Goal: Task Accomplishment & Management: Use online tool/utility

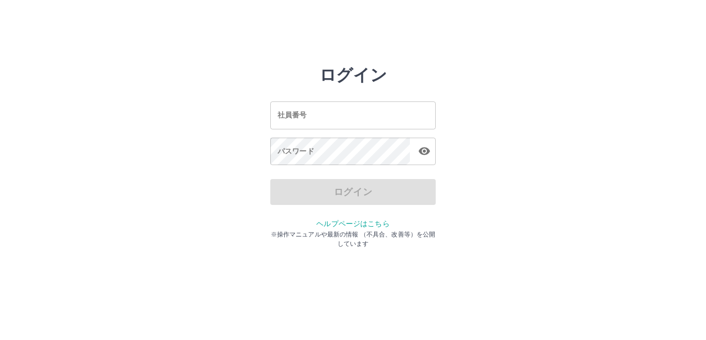
click at [360, 117] on input "社員番号" at bounding box center [352, 114] width 165 height 27
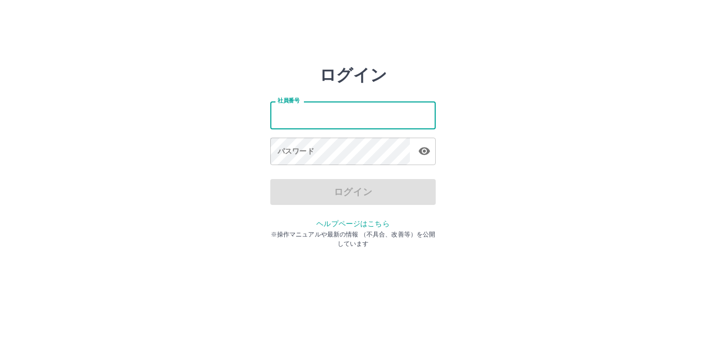
type input "*******"
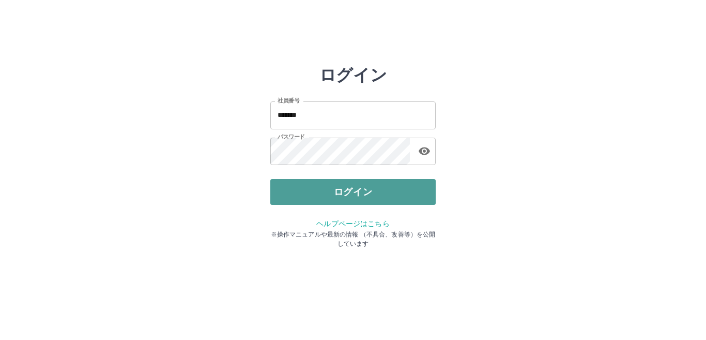
click at [331, 186] on button "ログイン" at bounding box center [352, 192] width 165 height 26
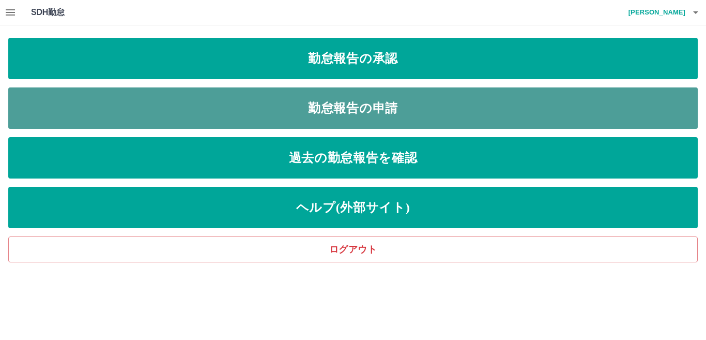
click at [341, 100] on link "勤怠報告の申請" at bounding box center [352, 107] width 689 height 41
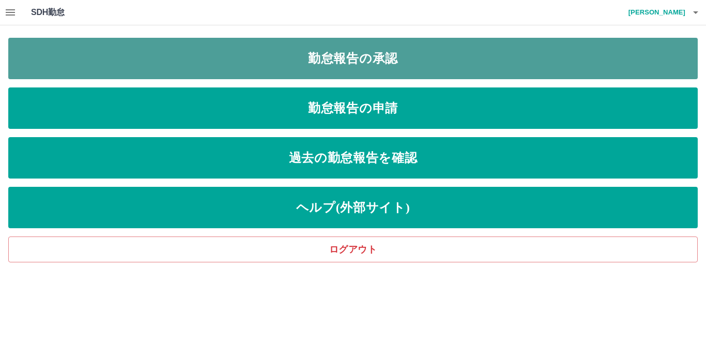
click at [434, 61] on link "勤怠報告の承認" at bounding box center [352, 58] width 689 height 41
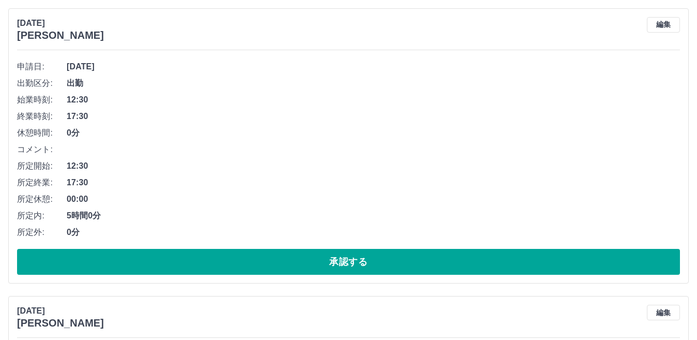
scroll to position [1034, 0]
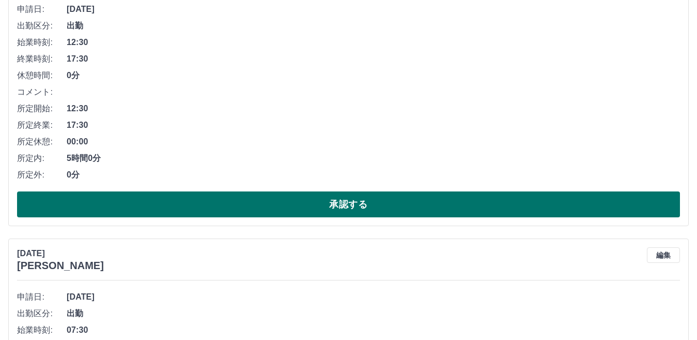
click at [245, 204] on button "承認する" at bounding box center [348, 204] width 663 height 26
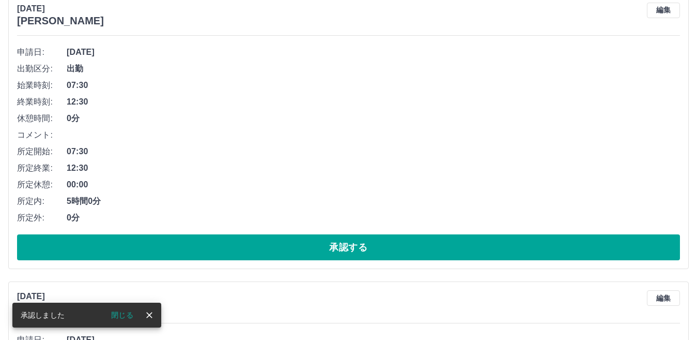
scroll to position [1005, 0]
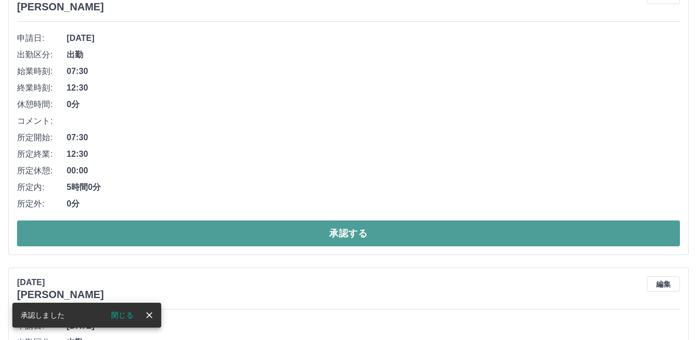
click at [253, 228] on button "承認する" at bounding box center [348, 233] width 663 height 26
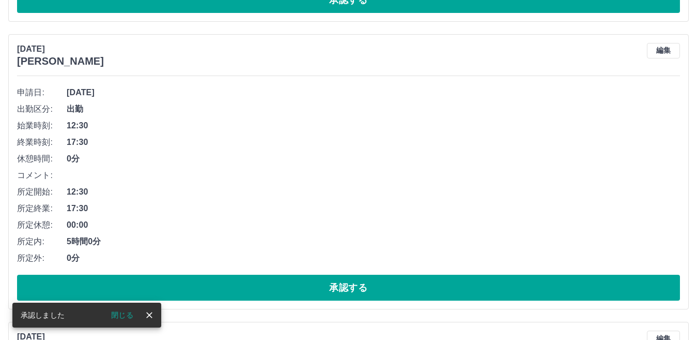
scroll to position [976, 0]
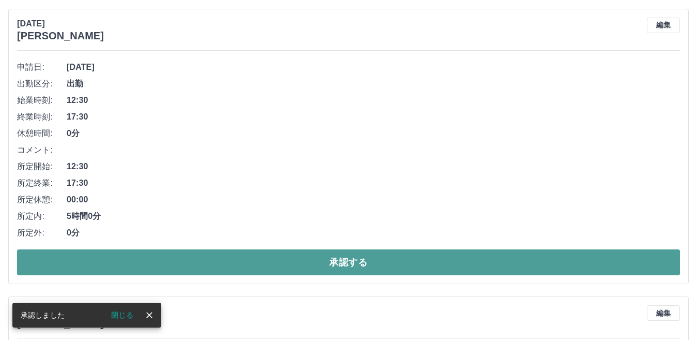
click at [278, 258] on button "承認する" at bounding box center [348, 262] width 663 height 26
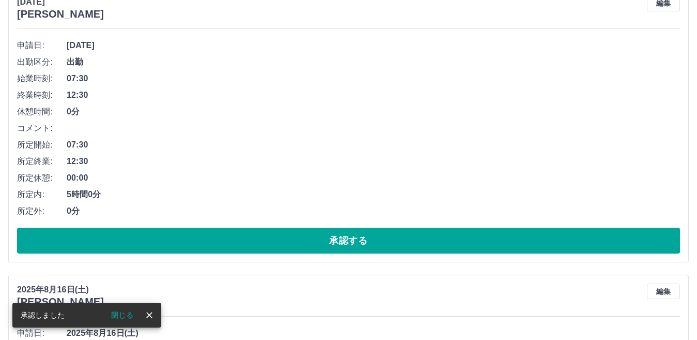
scroll to position [998, 0]
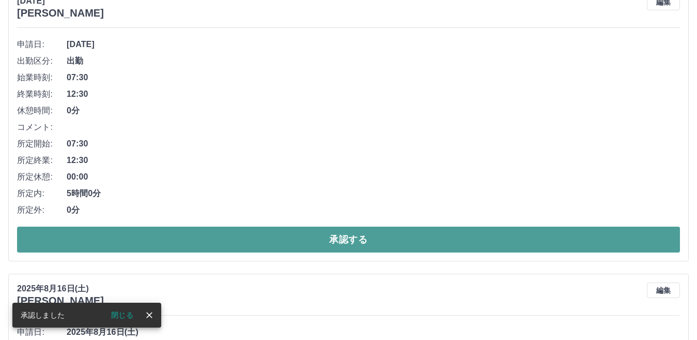
click at [305, 239] on button "承認する" at bounding box center [348, 239] width 663 height 26
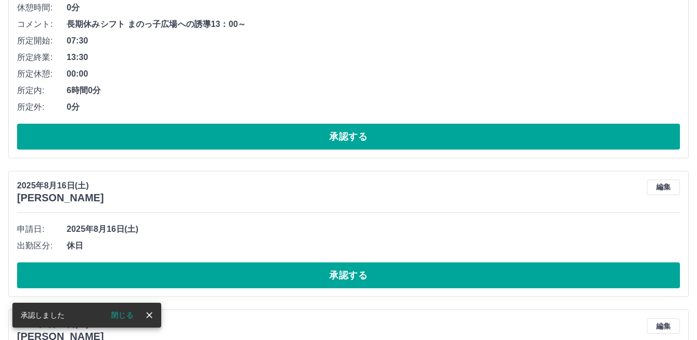
scroll to position [814, 0]
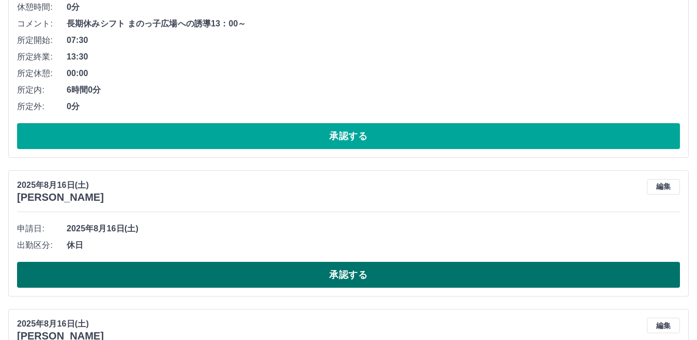
click at [229, 268] on button "承認する" at bounding box center [348, 274] width 663 height 26
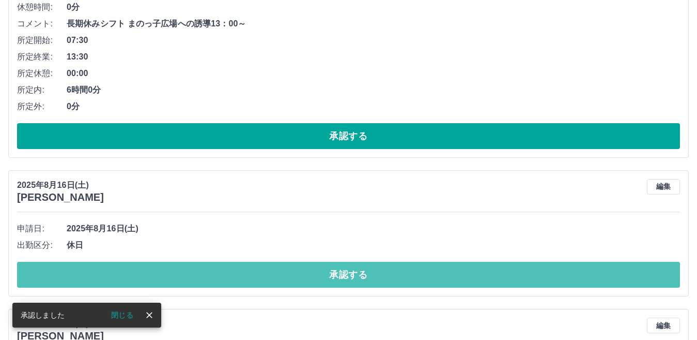
click at [231, 268] on button "承認する" at bounding box center [348, 274] width 663 height 26
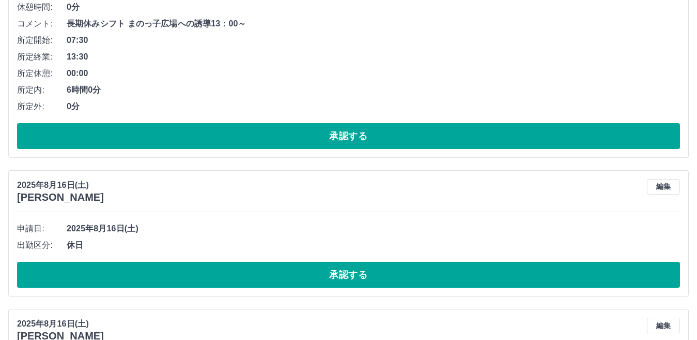
click at [231, 268] on button "承認する" at bounding box center [348, 274] width 663 height 26
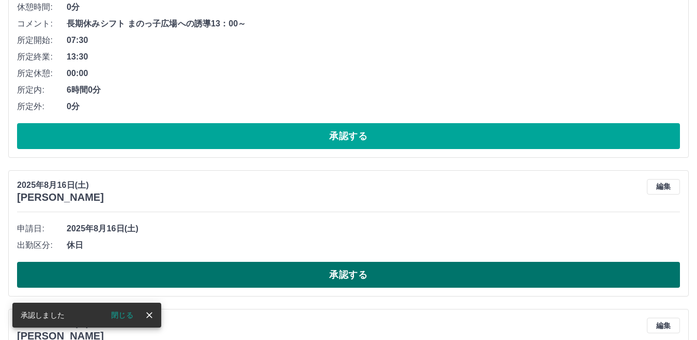
click at [224, 275] on button "承認する" at bounding box center [348, 274] width 663 height 26
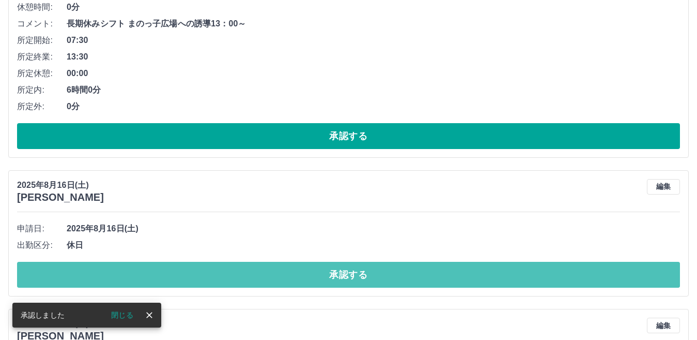
click at [224, 275] on button "承認する" at bounding box center [348, 274] width 663 height 26
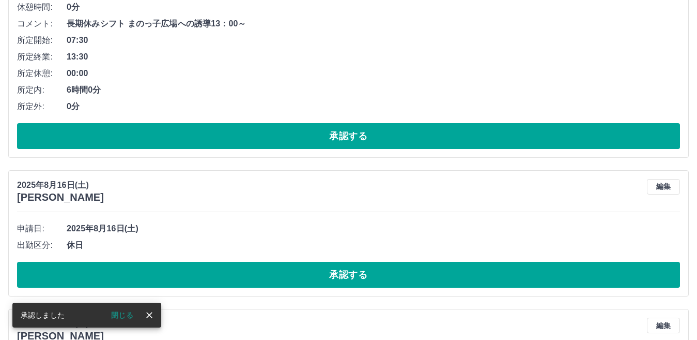
click at [224, 275] on button "承認する" at bounding box center [348, 274] width 663 height 26
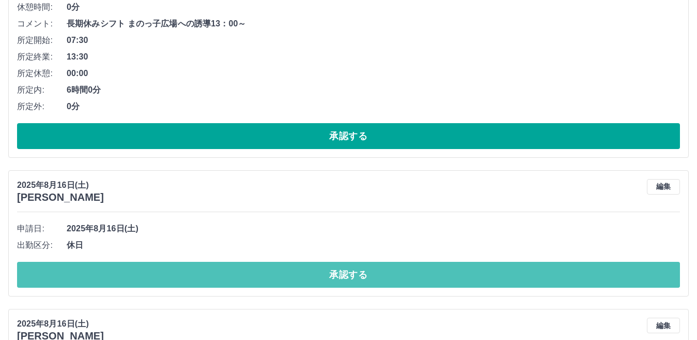
click at [224, 275] on button "承認する" at bounding box center [348, 274] width 663 height 26
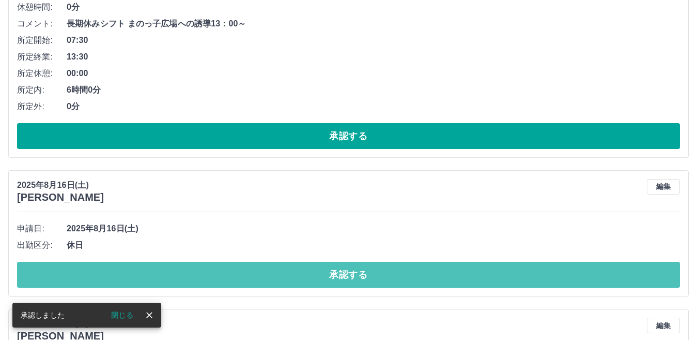
click at [224, 275] on button "承認する" at bounding box center [348, 274] width 663 height 26
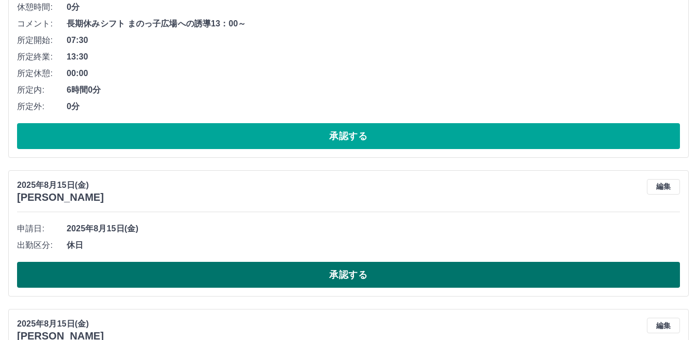
click at [226, 276] on button "承認する" at bounding box center [348, 274] width 663 height 26
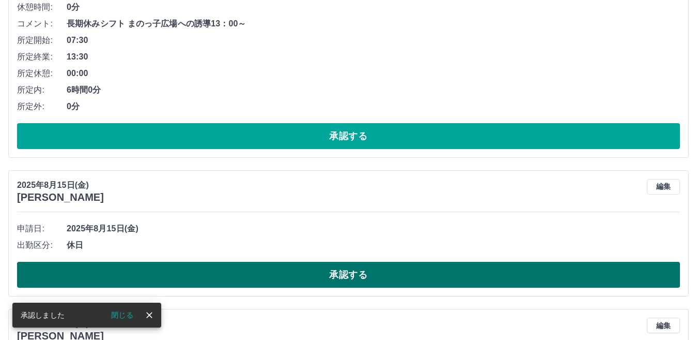
click at [227, 272] on button "承認する" at bounding box center [348, 274] width 663 height 26
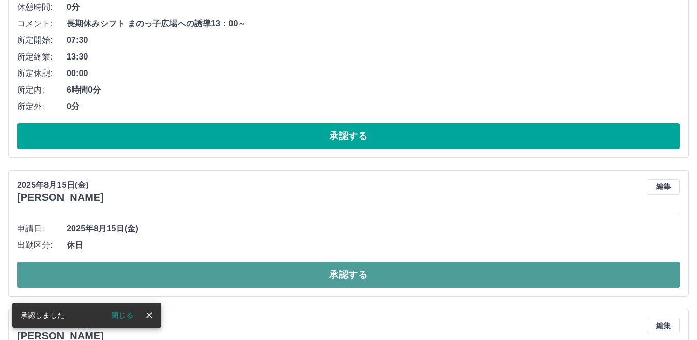
click at [227, 272] on button "承認する" at bounding box center [348, 274] width 663 height 26
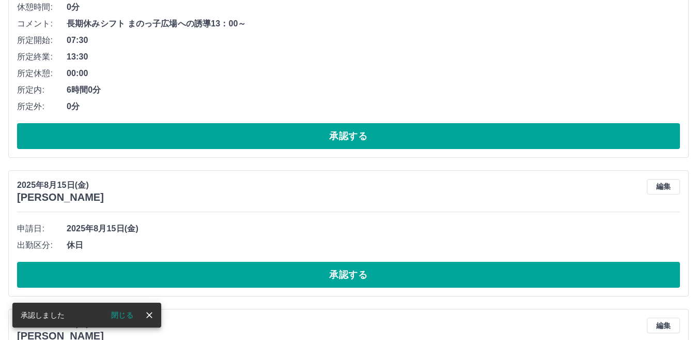
click at [235, 258] on div "申請日: [DATE] 出勤区分: 休日 承認する" at bounding box center [348, 253] width 663 height 67
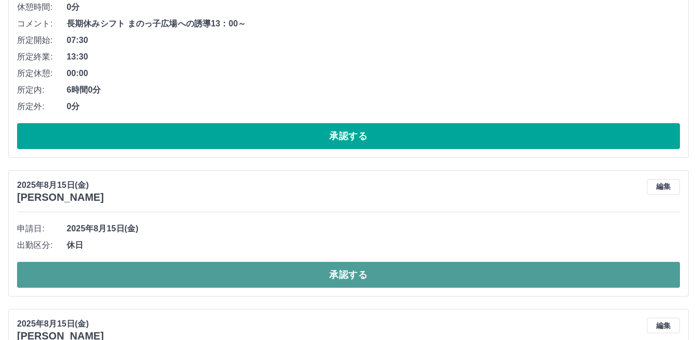
click at [235, 274] on button "承認する" at bounding box center [348, 274] width 663 height 26
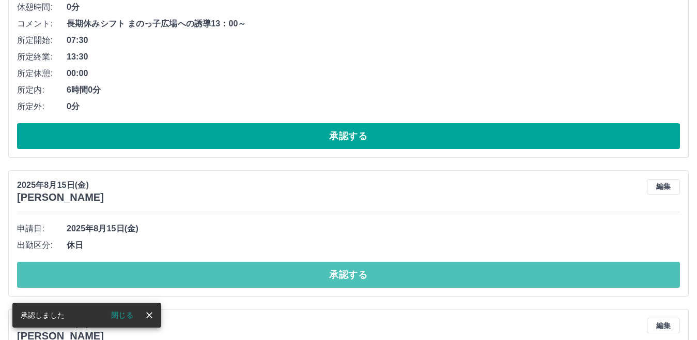
click at [235, 274] on button "承認する" at bounding box center [348, 274] width 663 height 26
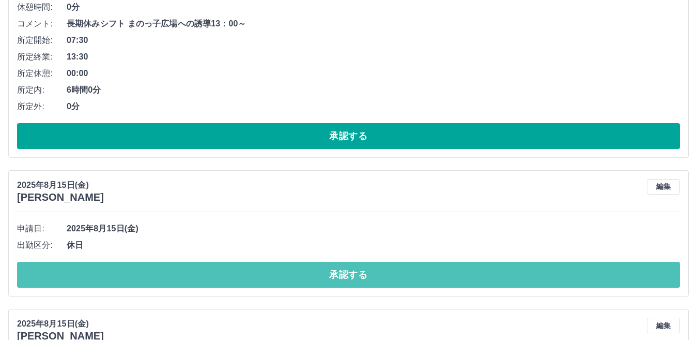
click at [235, 274] on button "承認する" at bounding box center [348, 274] width 663 height 26
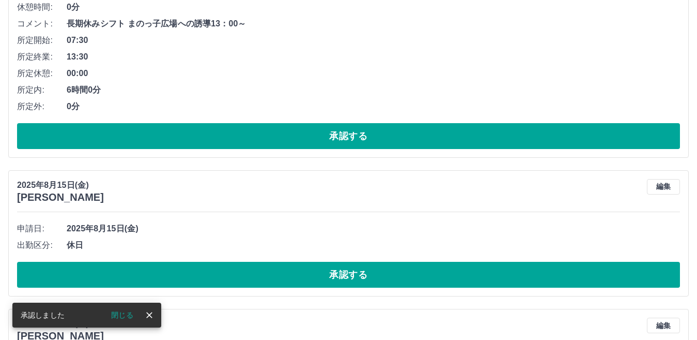
click at [235, 274] on button "承認する" at bounding box center [348, 274] width 663 height 26
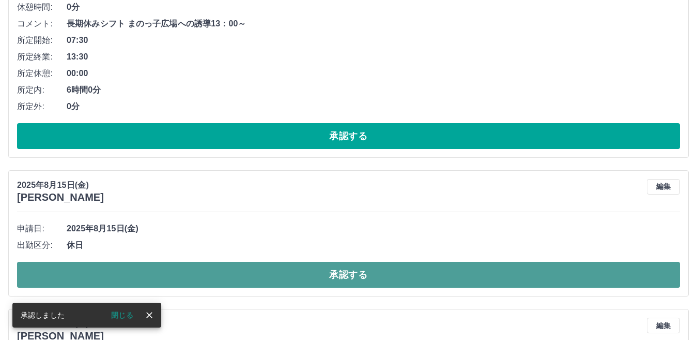
click at [241, 285] on button "承認する" at bounding box center [348, 274] width 663 height 26
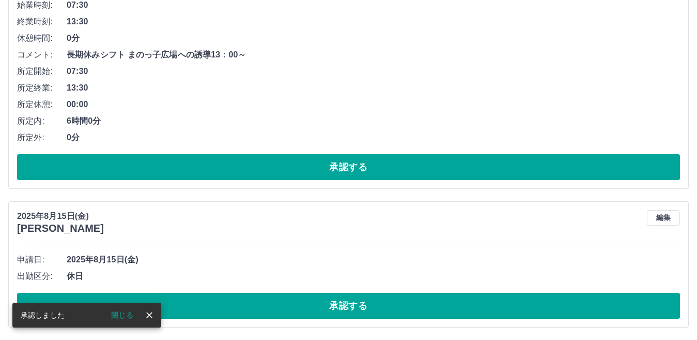
scroll to position [784, 0]
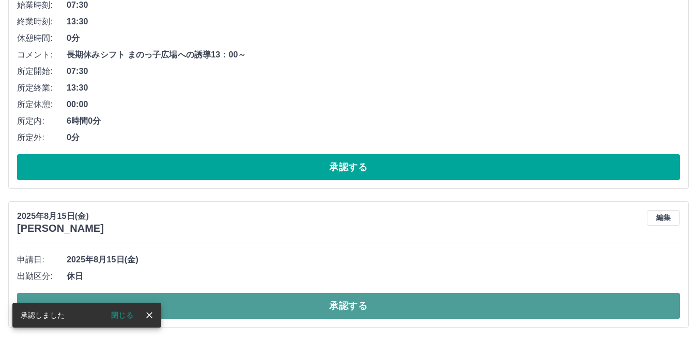
click at [254, 309] on button "承認する" at bounding box center [348, 305] width 663 height 26
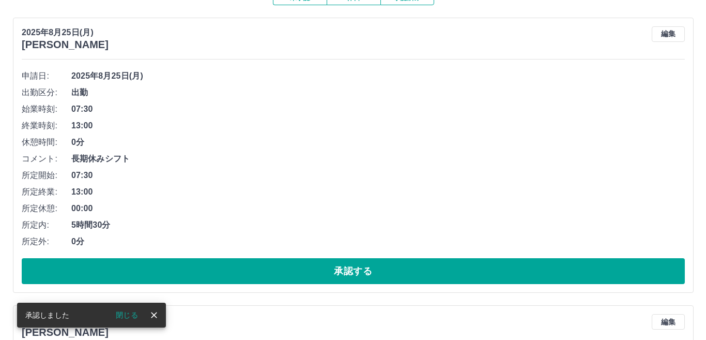
scroll to position [0, 0]
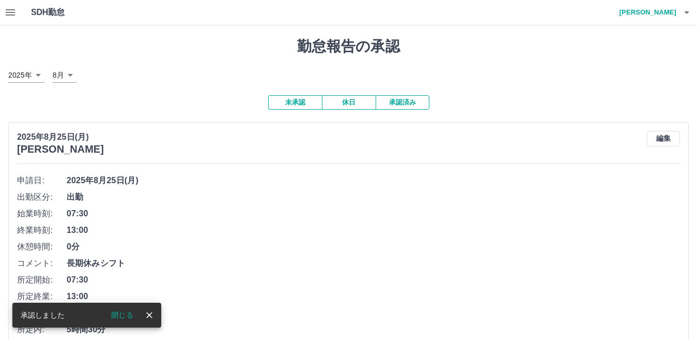
click at [657, 11] on h4 "[PERSON_NAME]" at bounding box center [645, 12] width 62 height 25
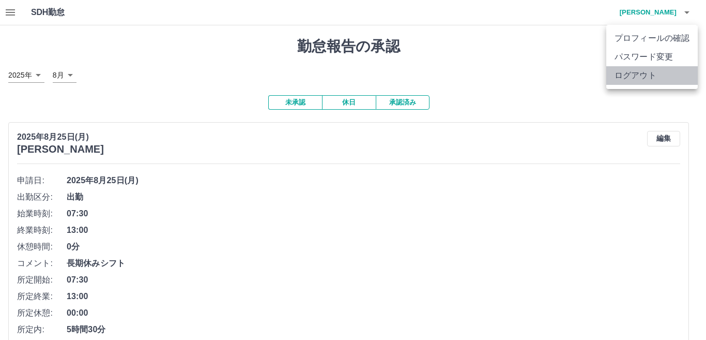
click at [649, 79] on li "ログアウト" at bounding box center [651, 75] width 91 height 19
